Goal: Information Seeking & Learning: Learn about a topic

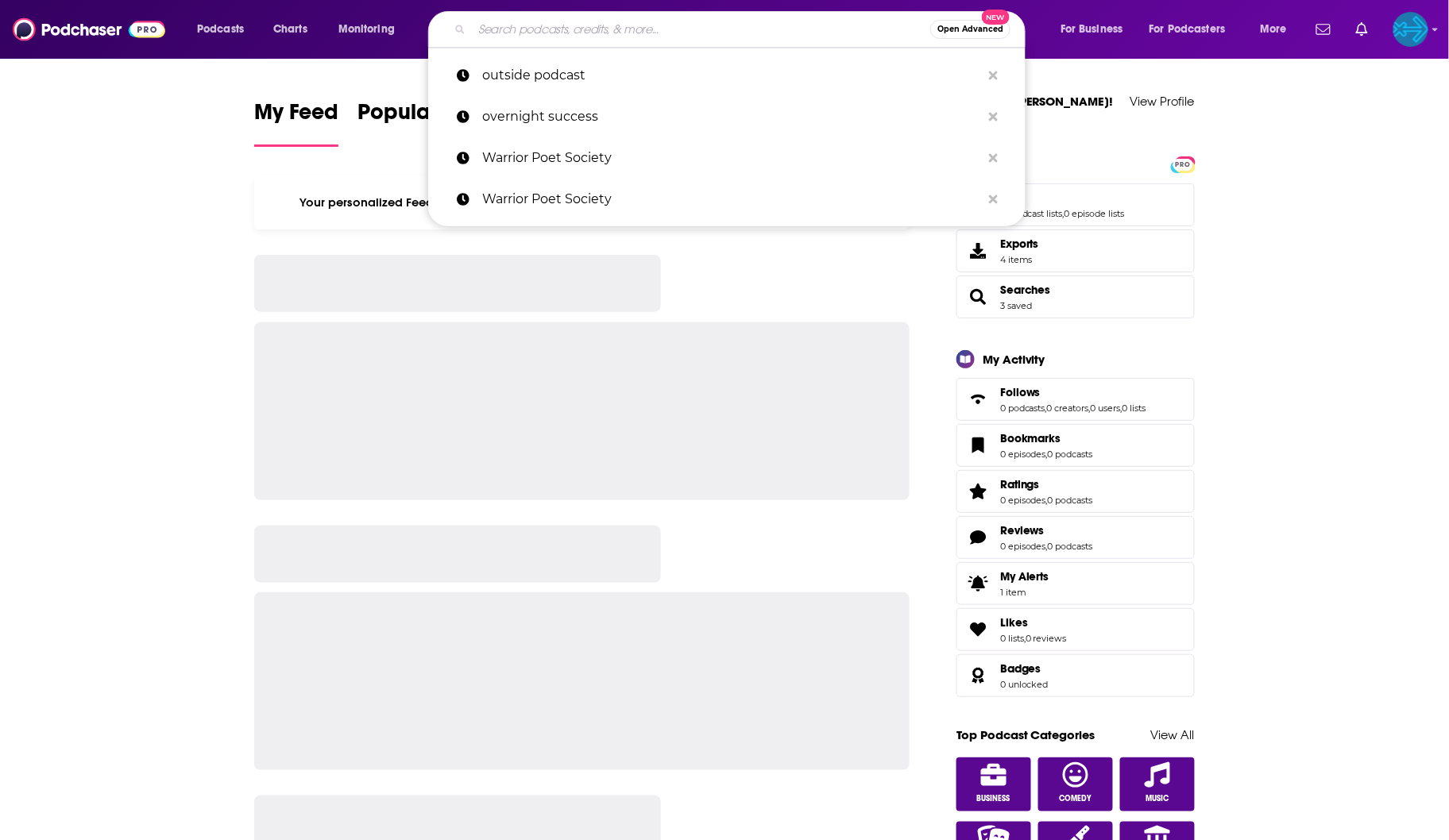
click at [482, 27] on input "Search podcasts, credits, & more..." at bounding box center [701, 29] width 458 height 25
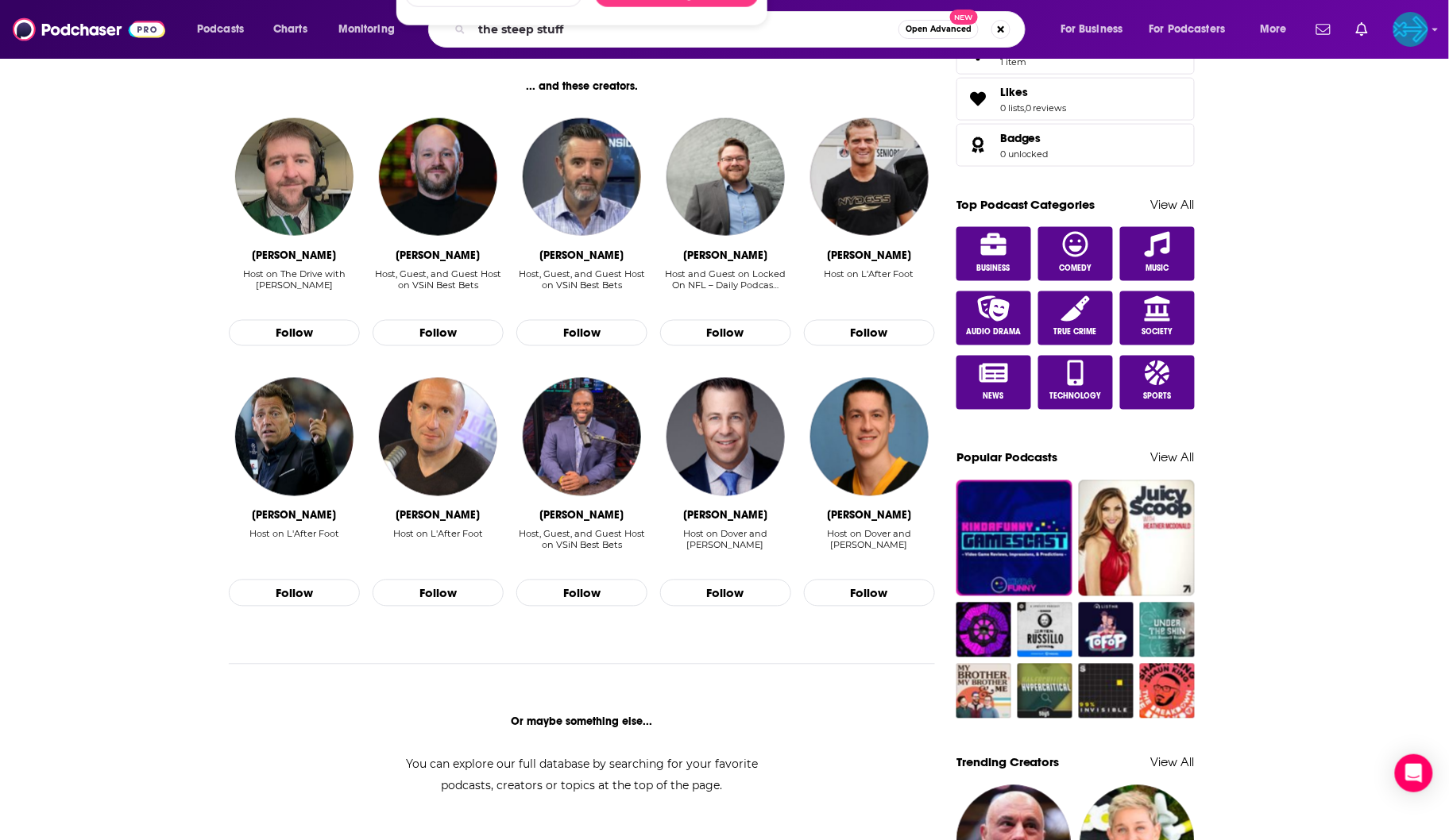
scroll to position [236, 0]
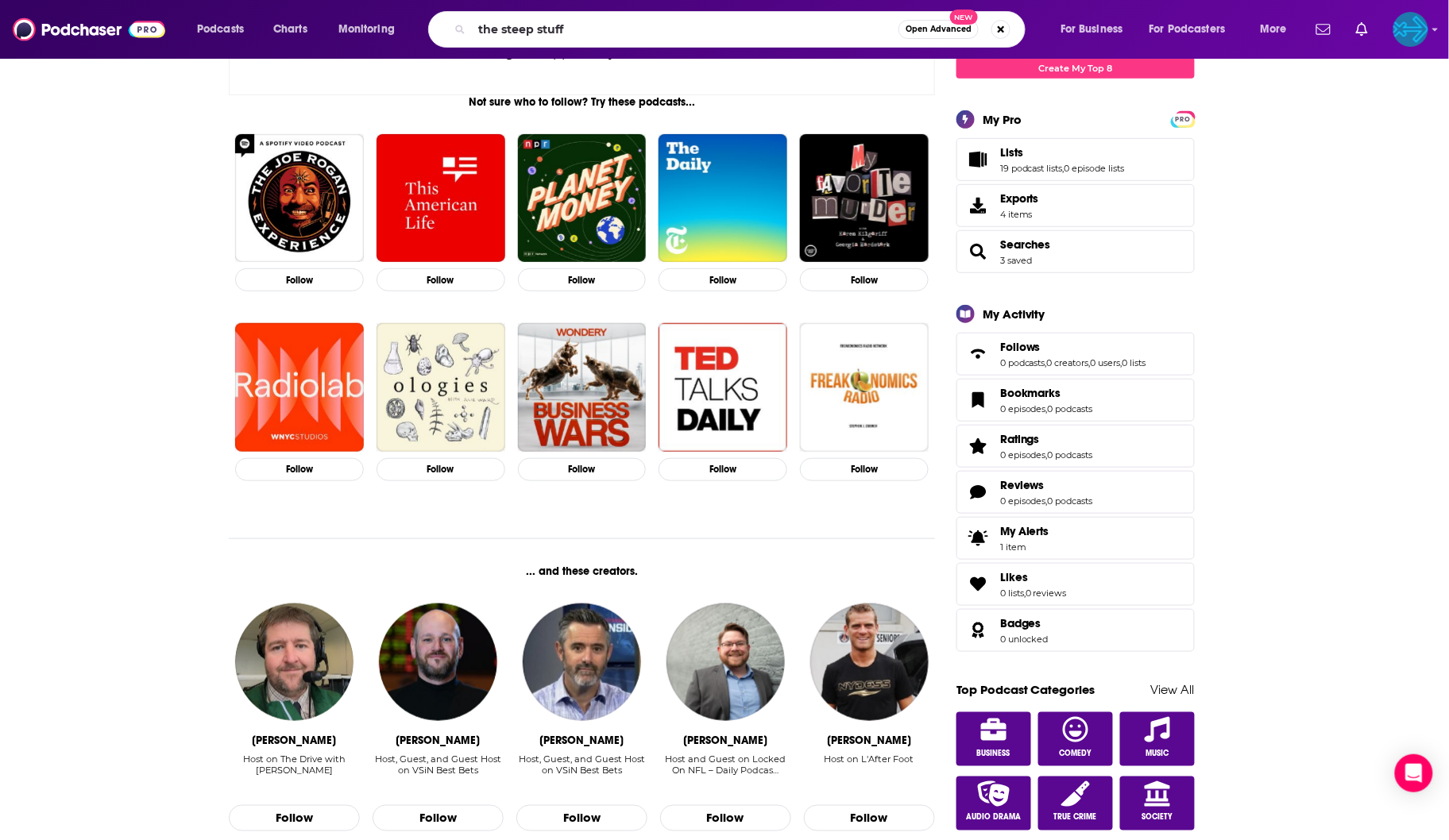
click at [655, 35] on input "the steep stuff" at bounding box center [685, 29] width 426 height 25
type input "the steep stuff"
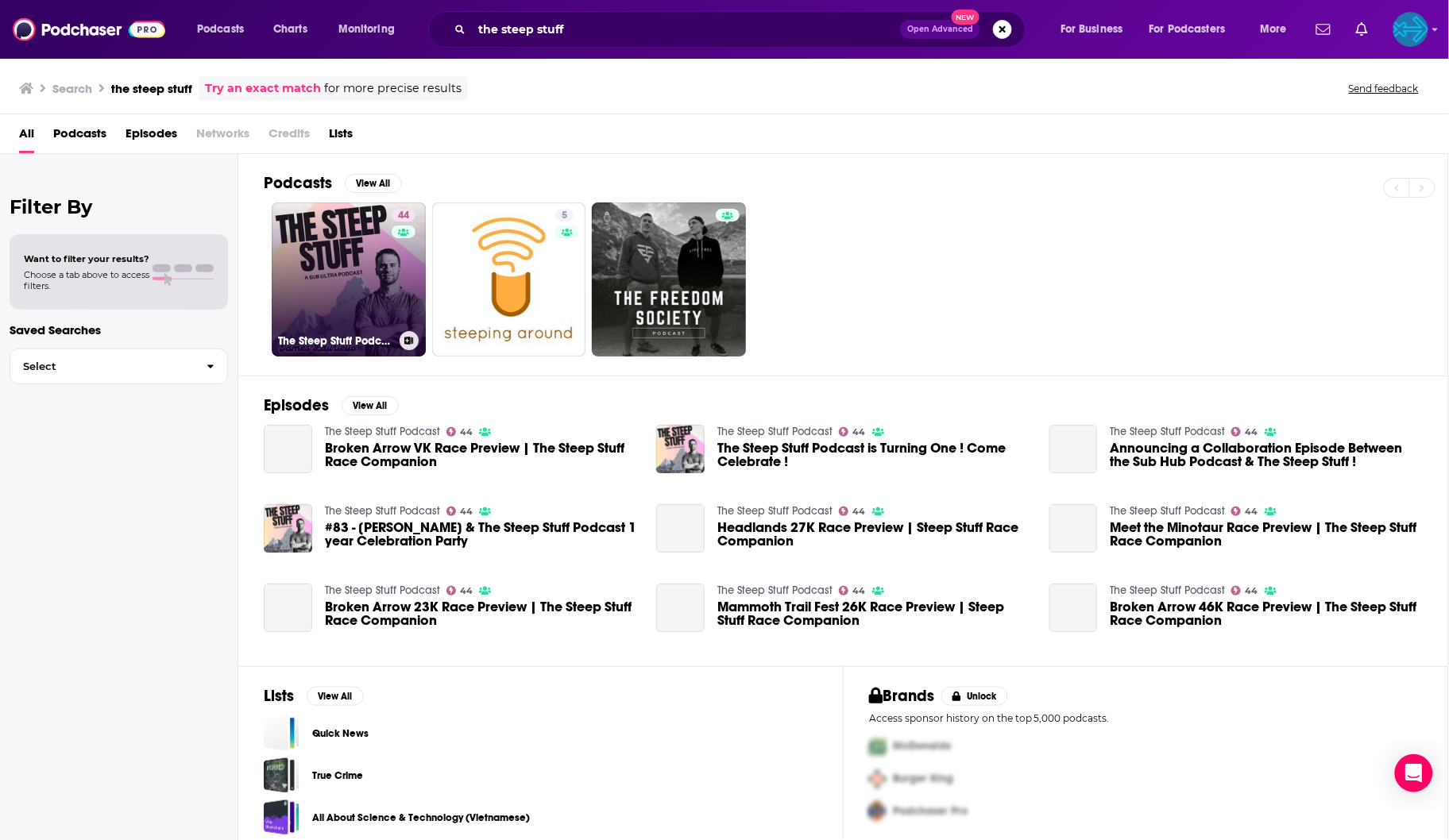
click at [353, 260] on link "44 The Steep Stuff Podcast" at bounding box center [349, 280] width 154 height 154
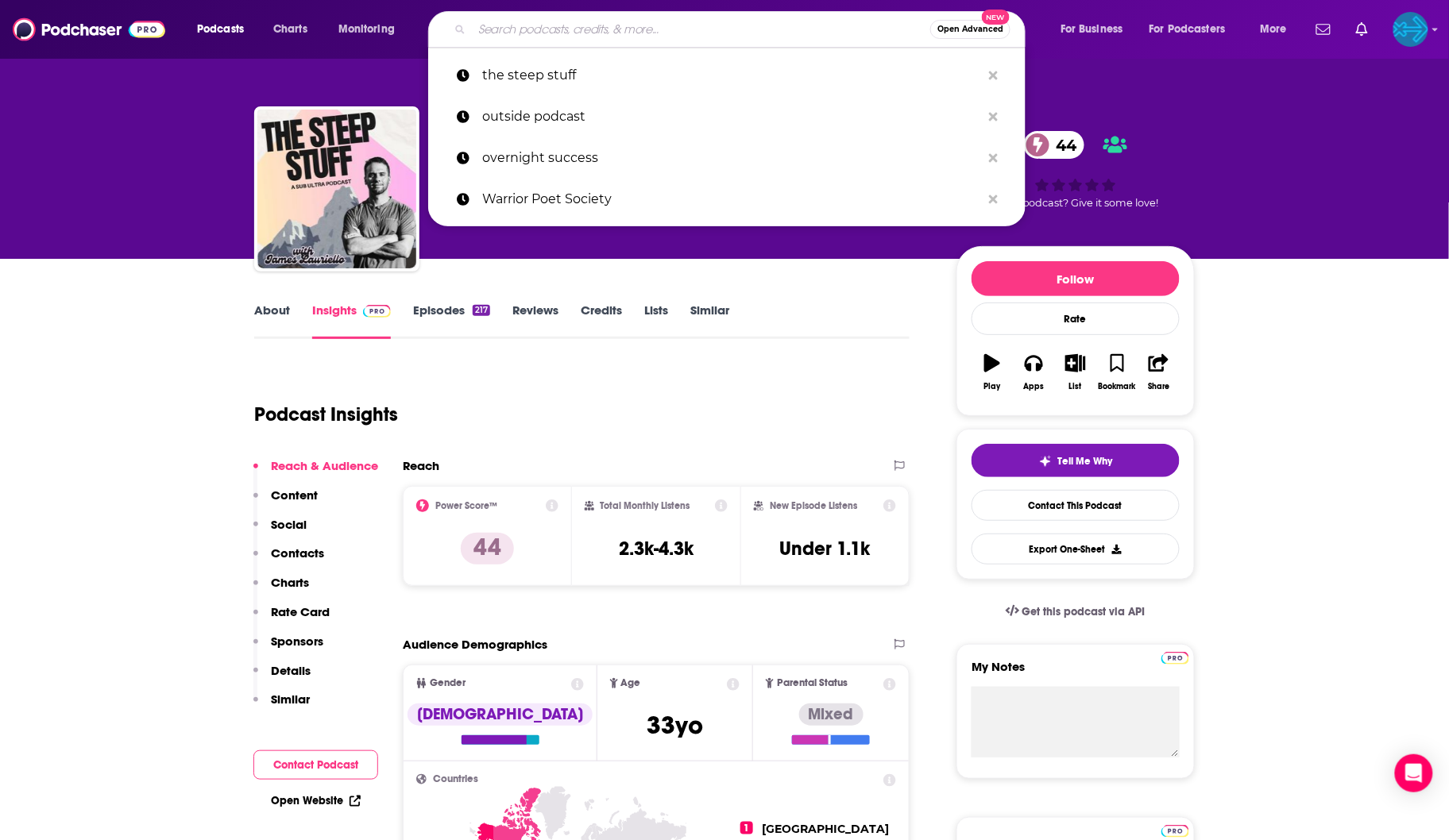
click at [613, 25] on input "Search podcasts, credits, & more..." at bounding box center [701, 29] width 458 height 25
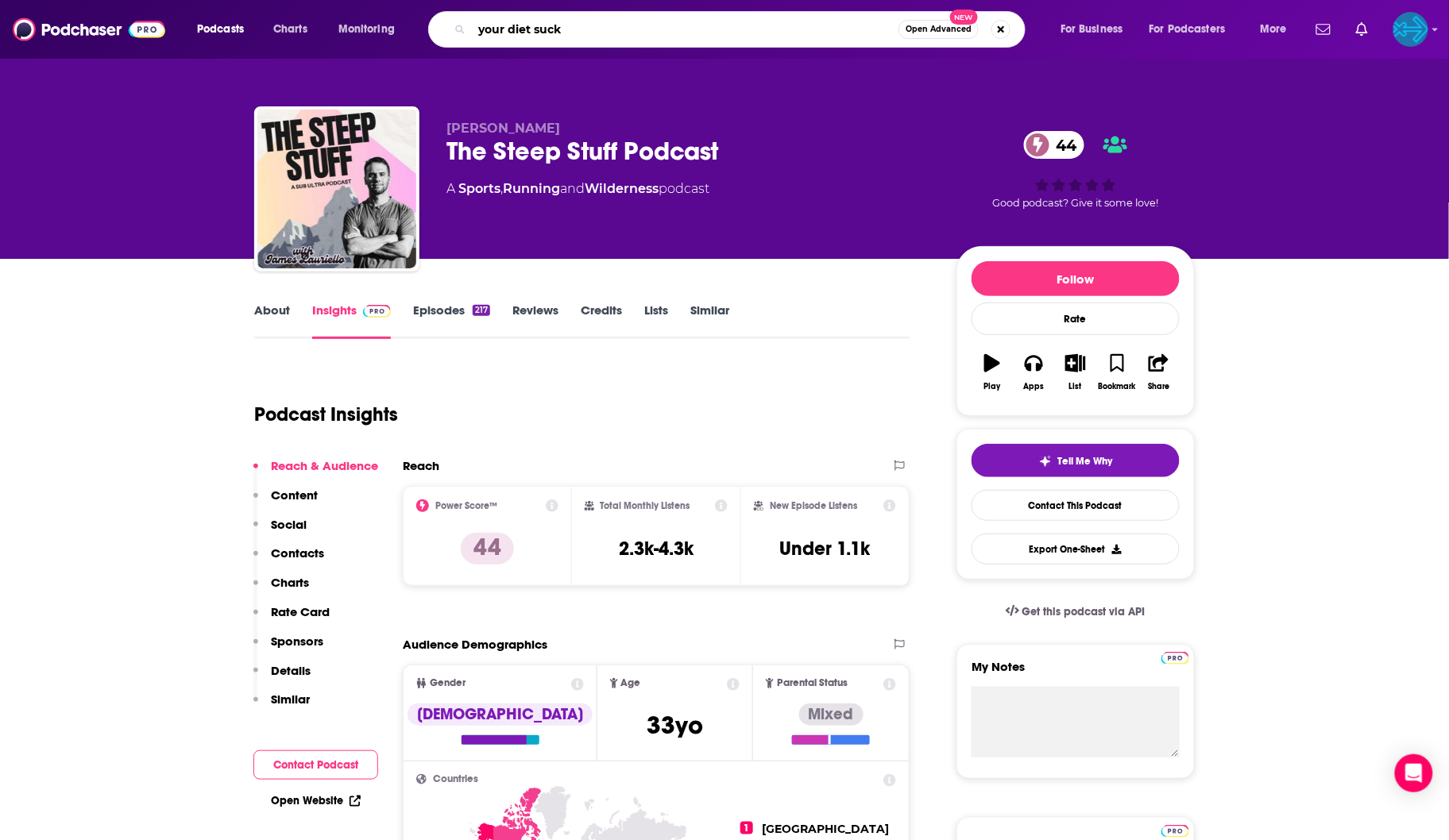
type input "your diet sucks"
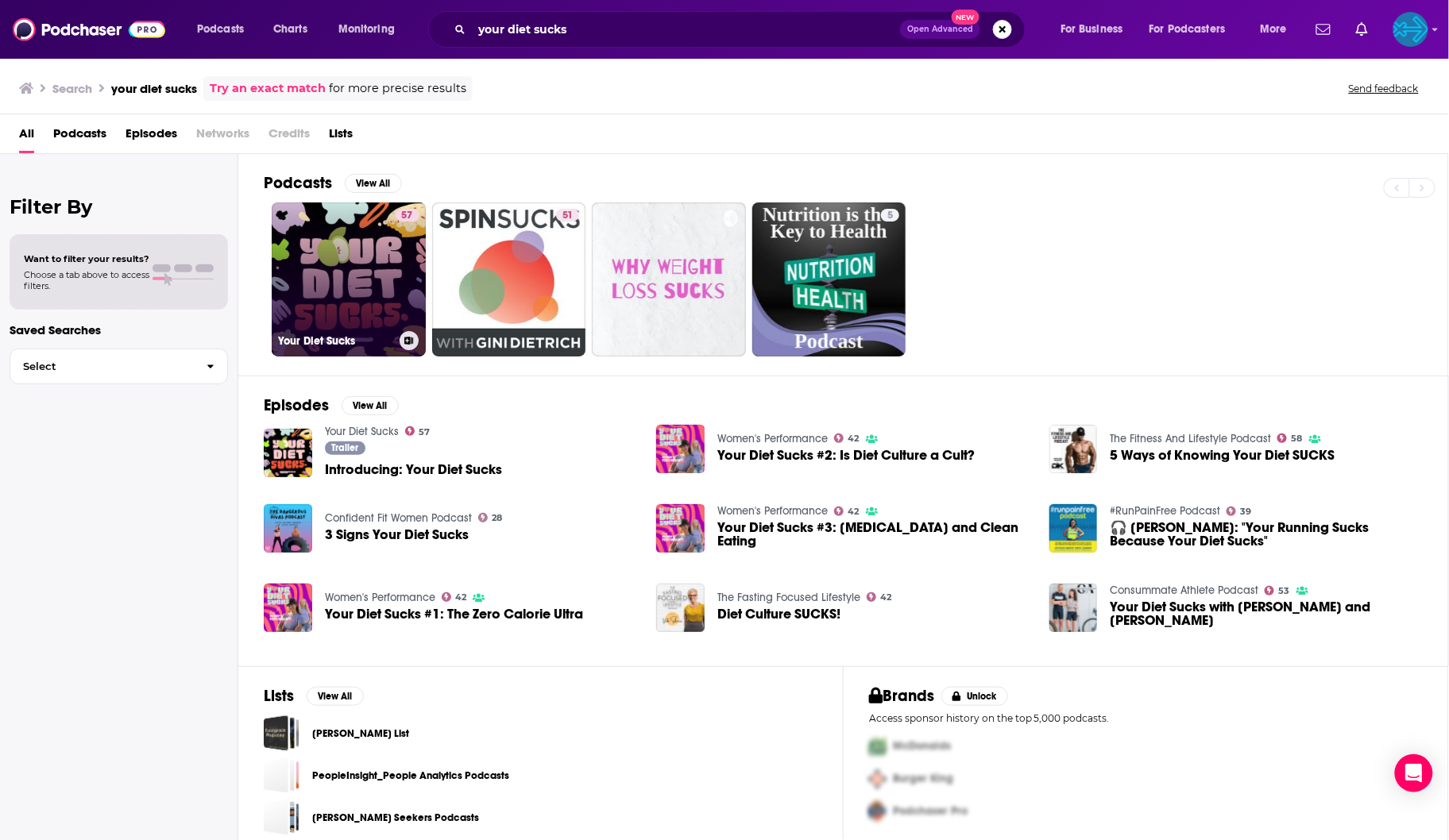
click at [338, 257] on link "57 Your Diet Sucks" at bounding box center [349, 280] width 154 height 154
